Goal: Transaction & Acquisition: Book appointment/travel/reservation

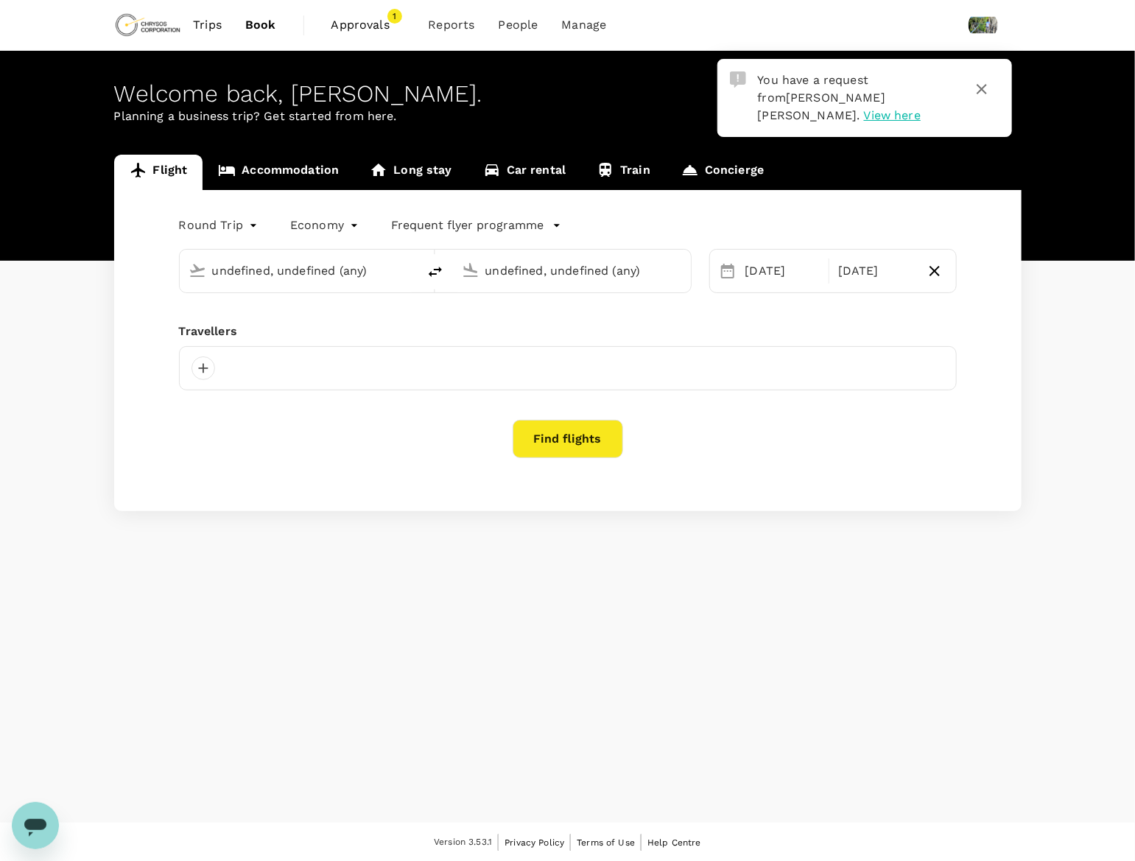
type input "[PERSON_NAME] Power Airport (YTS)"
type input "Thunder Bay (YQT)"
type input "[PERSON_NAME] Power Airport (YTS)"
type input "Thunder Bay (YQT)"
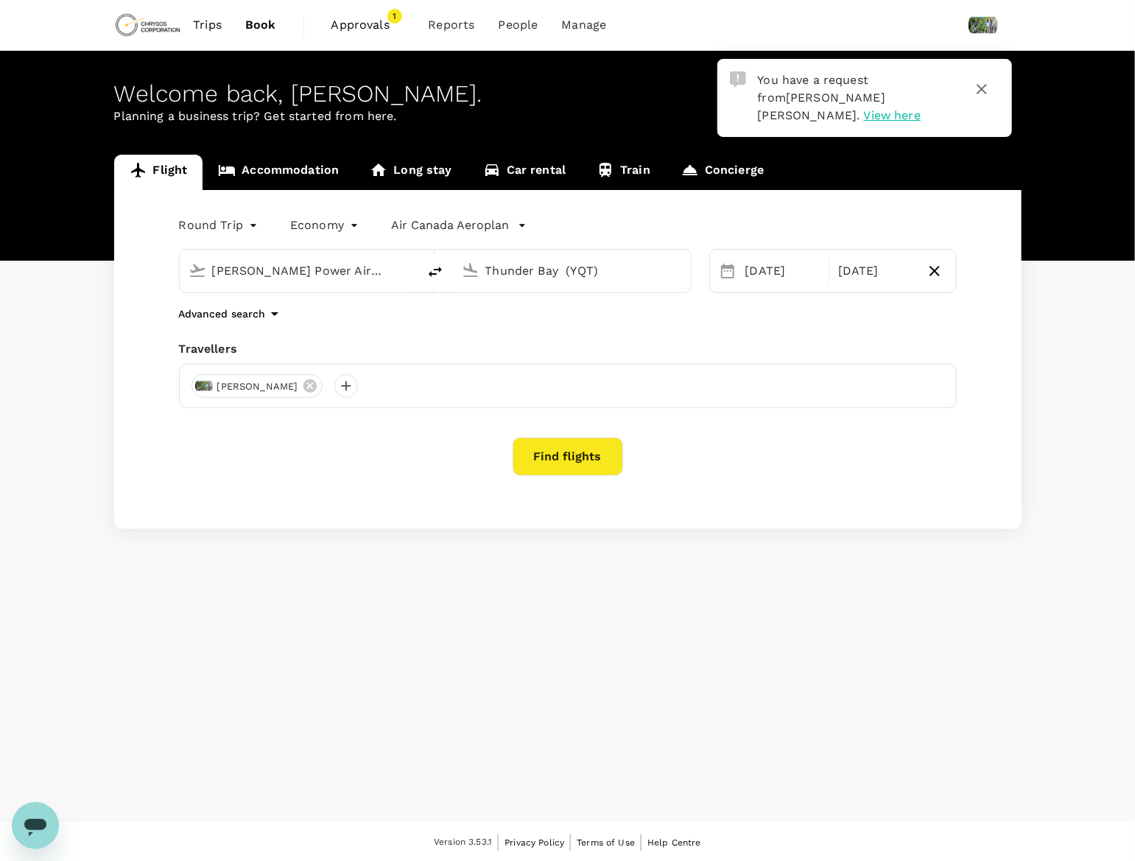
click at [343, 28] on span "Approvals" at bounding box center [369, 25] width 74 height 18
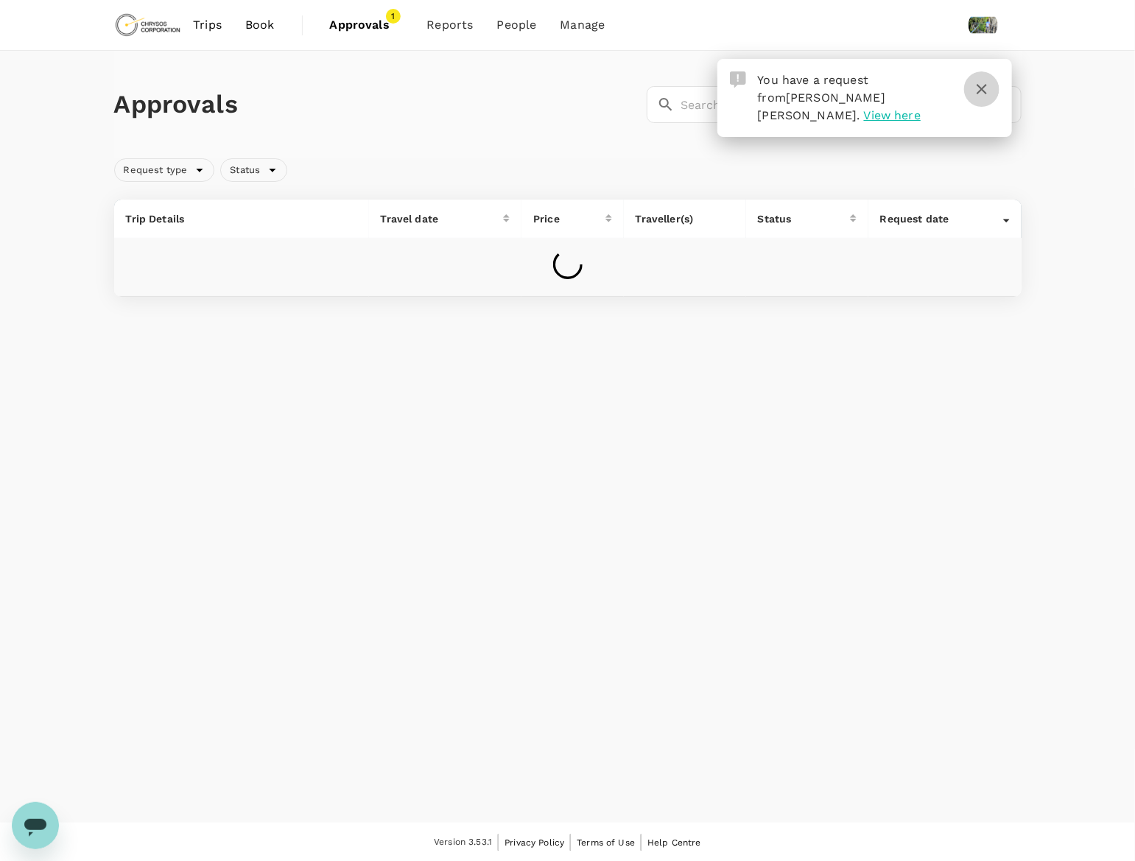
click at [985, 84] on icon "button" at bounding box center [982, 89] width 10 height 10
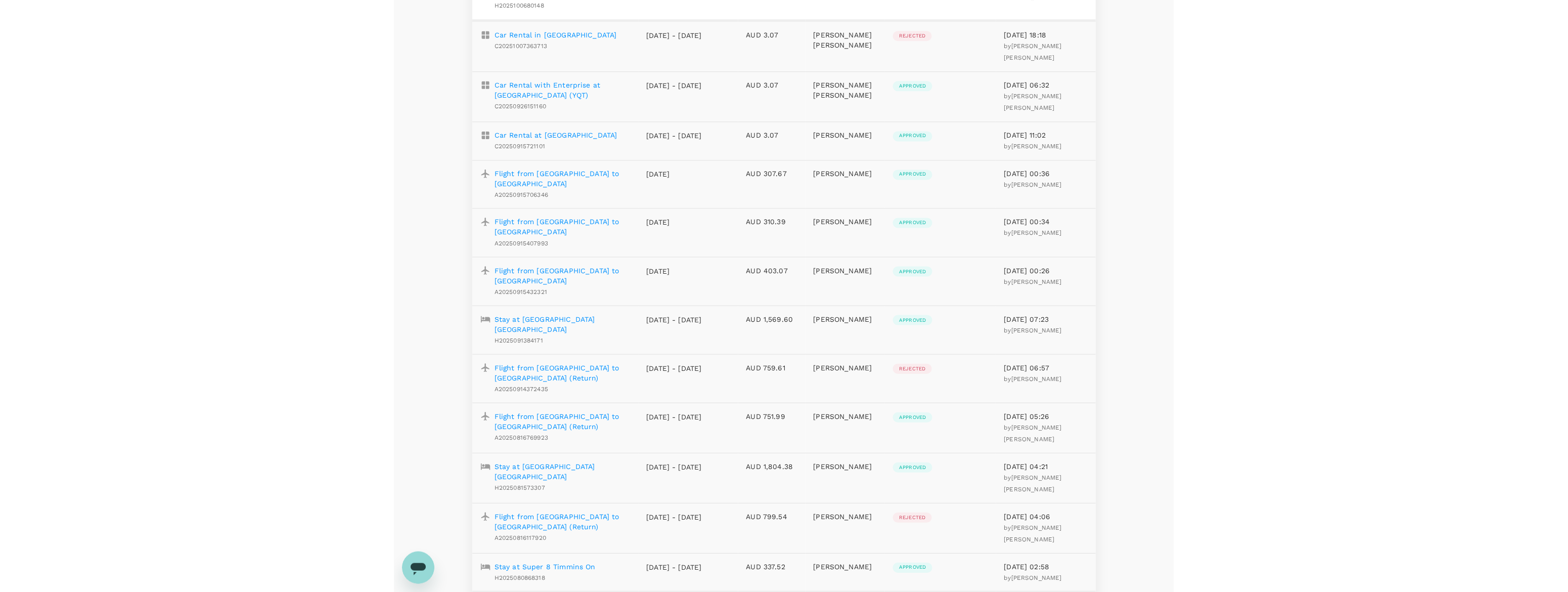
scroll to position [253, 0]
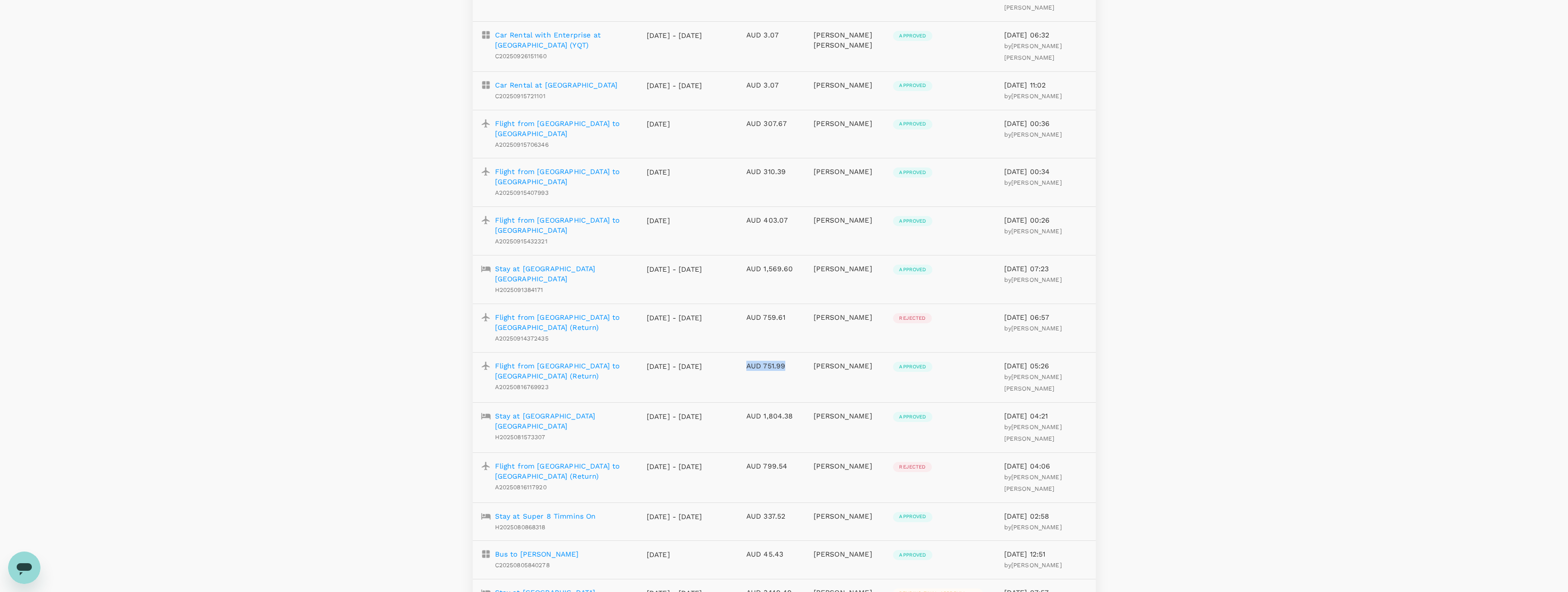
drag, startPoint x: 745, startPoint y: 325, endPoint x: 796, endPoint y: 328, distance: 51.1
click at [779, 353] on td "AUD 751.99" at bounding box center [772, 378] width 67 height 50
